Goal: Transaction & Acquisition: Purchase product/service

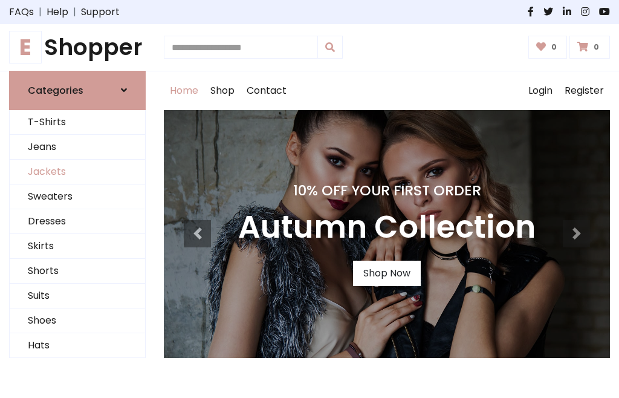
click at [77, 172] on link "Jackets" at bounding box center [77, 172] width 135 height 25
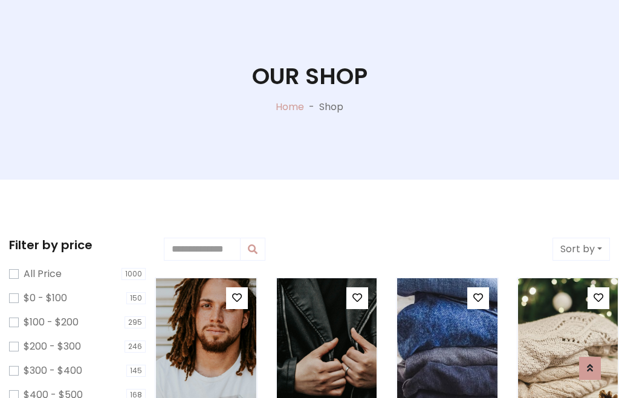
scroll to position [62, 0]
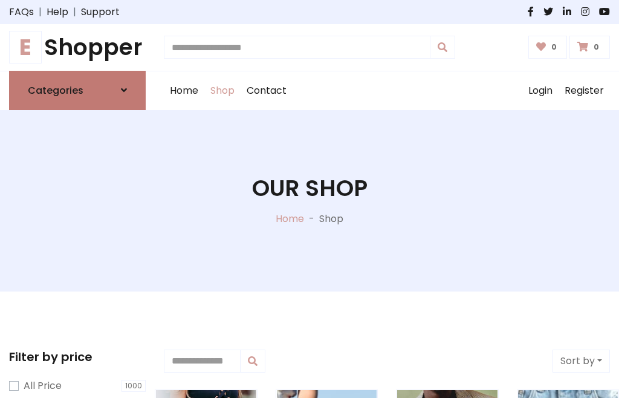
click at [77, 90] on h6 "Categories" at bounding box center [56, 90] width 56 height 11
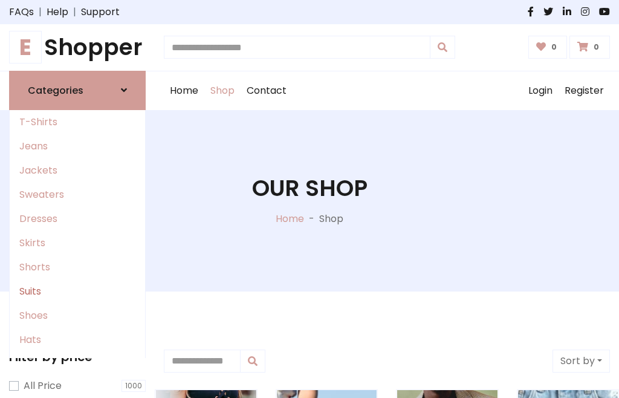
click at [77, 291] on link "Suits" at bounding box center [77, 291] width 135 height 24
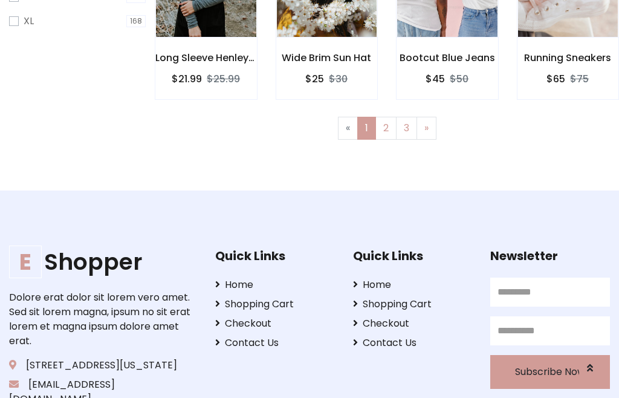
scroll to position [513, 0]
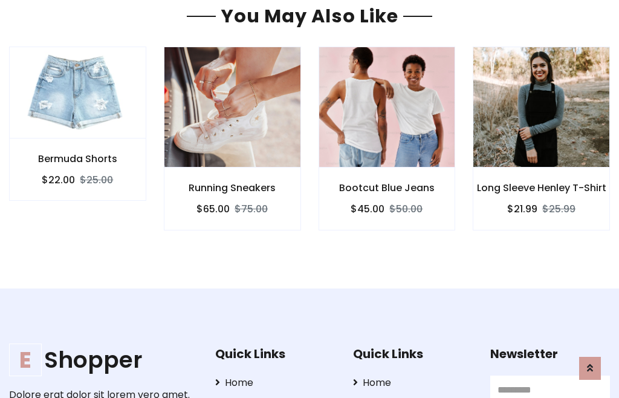
scroll to position [1023, 0]
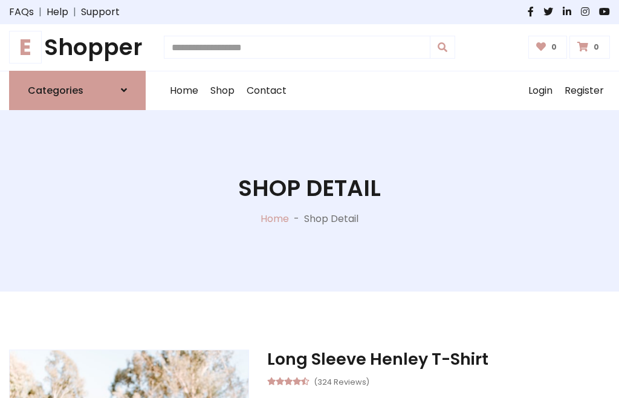
scroll to position [1129, 0]
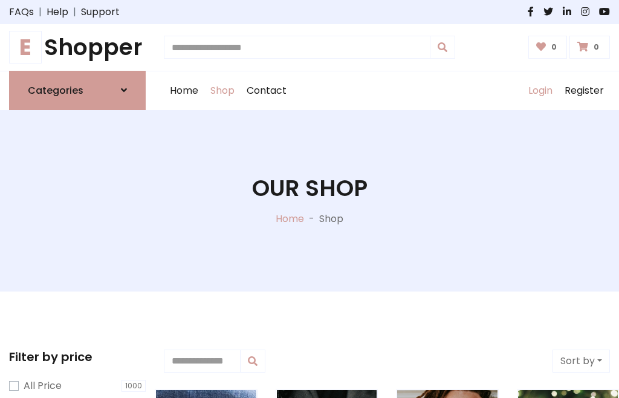
click at [540, 90] on link "Login" at bounding box center [541, 90] width 36 height 39
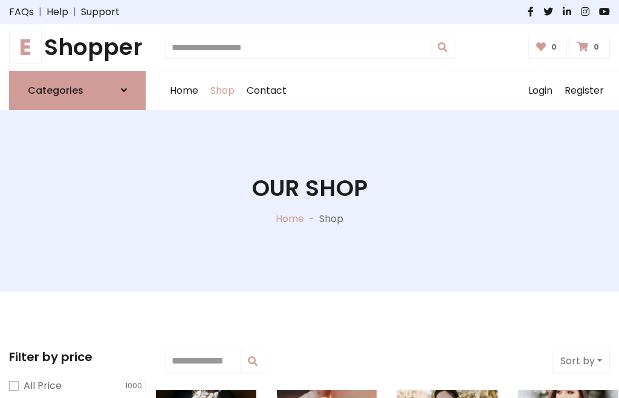
scroll to position [61, 0]
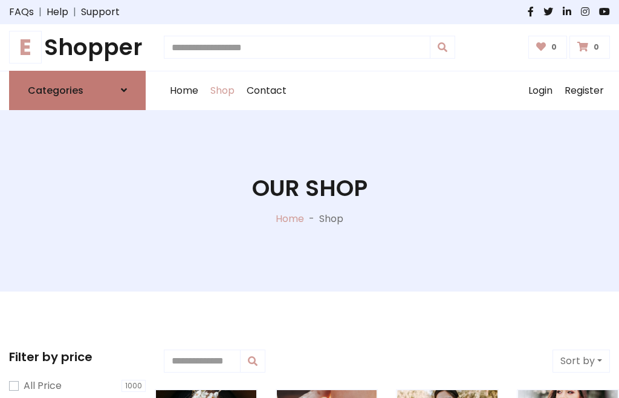
click at [124, 90] on icon at bounding box center [124, 90] width 6 height 10
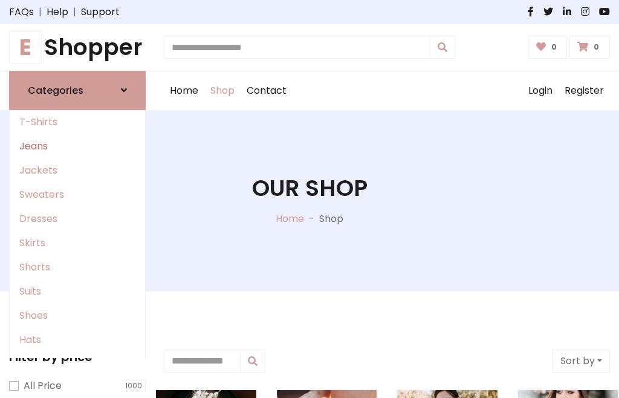
click at [77, 146] on link "Jeans" at bounding box center [77, 146] width 135 height 24
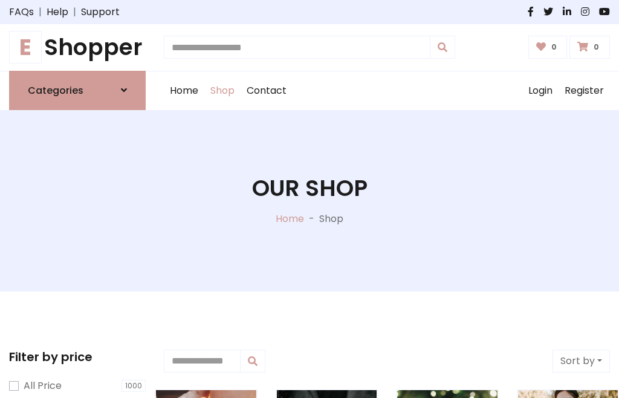
scroll to position [61, 0]
